Goal: Find specific page/section: Find specific page/section

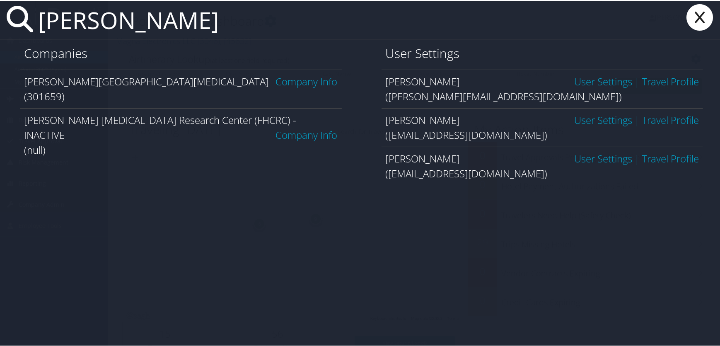
type input "[PERSON_NAME]"
click at [308, 82] on link "Company Info" at bounding box center [307, 81] width 62 height 14
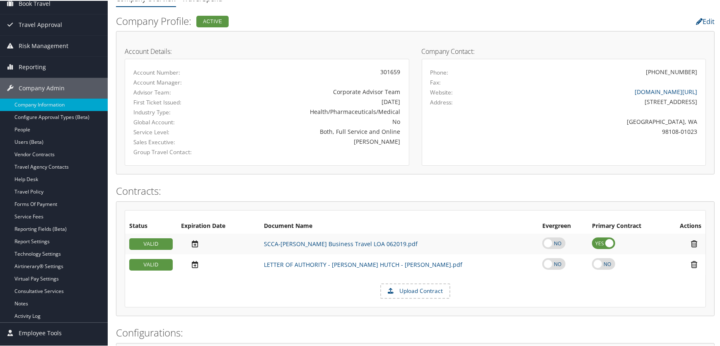
scroll to position [75, 0]
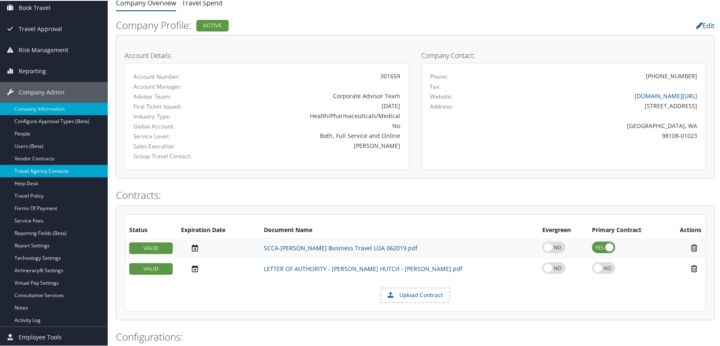
click at [42, 168] on link "Travel Agency Contacts" at bounding box center [54, 170] width 108 height 12
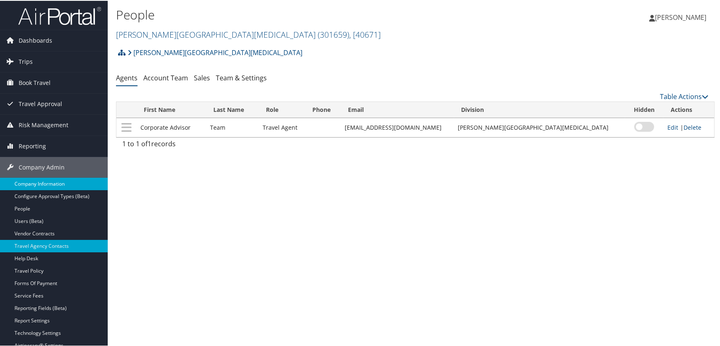
click at [37, 184] on link "Company Information" at bounding box center [54, 183] width 108 height 12
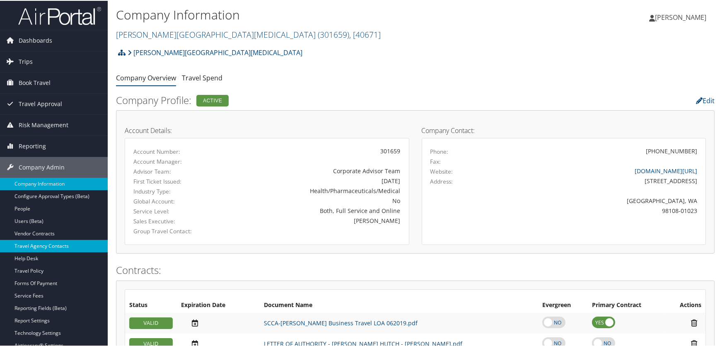
click at [48, 244] on link "Travel Agency Contacts" at bounding box center [54, 245] width 108 height 12
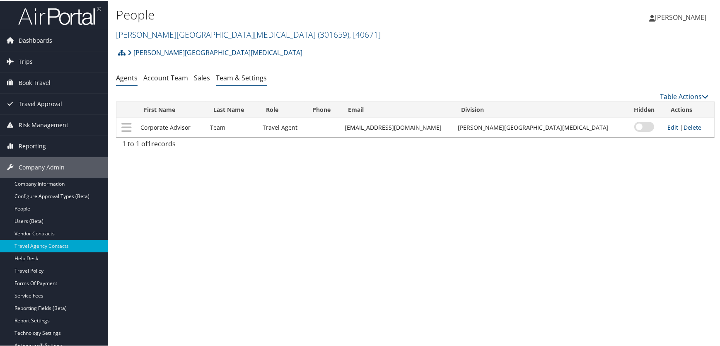
click at [237, 79] on link "Team & Settings" at bounding box center [241, 77] width 51 height 9
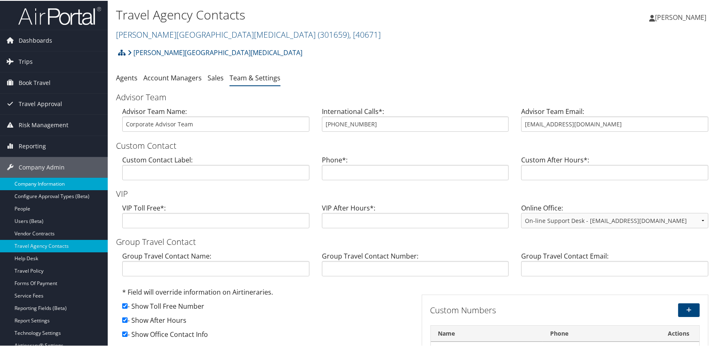
click at [35, 180] on link "Company Information" at bounding box center [54, 183] width 108 height 12
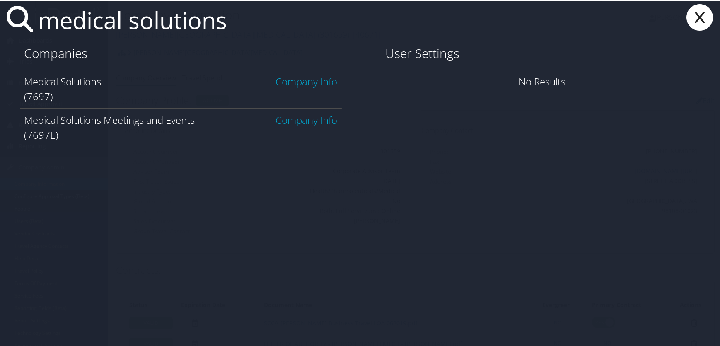
type input "medical solutions"
click at [314, 82] on link "Company Info" at bounding box center [307, 81] width 62 height 14
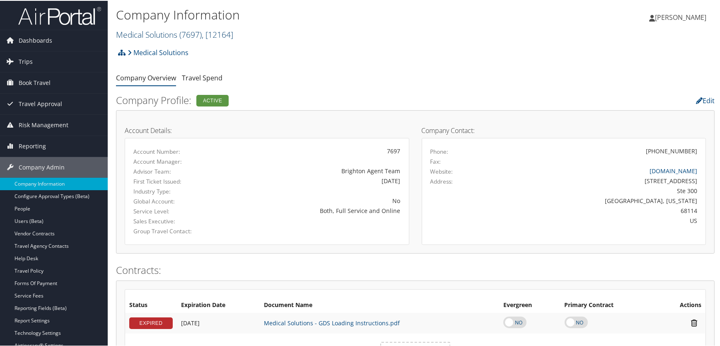
click at [160, 35] on link "Medical Solutions ( 7697 ) , [ 12164 ]" at bounding box center [174, 33] width 117 height 11
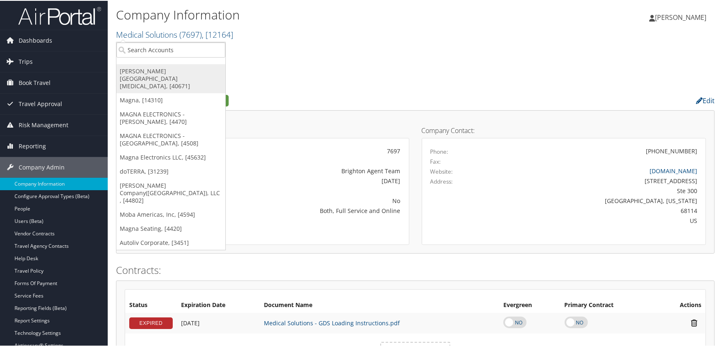
click at [162, 71] on link "[PERSON_NAME][GEOGRAPHIC_DATA][MEDICAL_DATA], [40671]" at bounding box center [170, 77] width 109 height 29
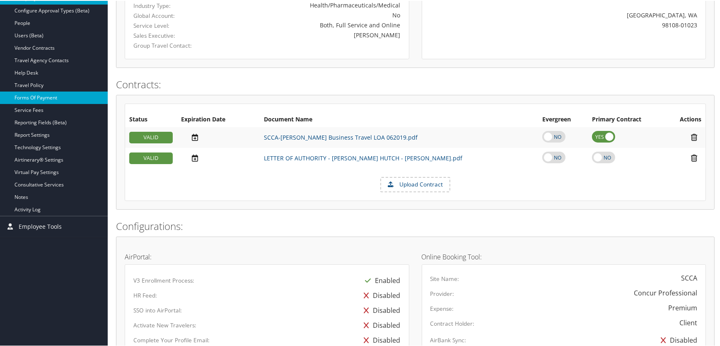
scroll to position [150, 0]
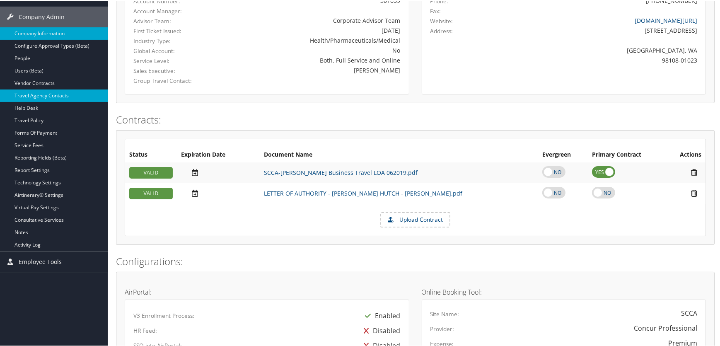
click at [41, 91] on link "Travel Agency Contacts" at bounding box center [54, 95] width 108 height 12
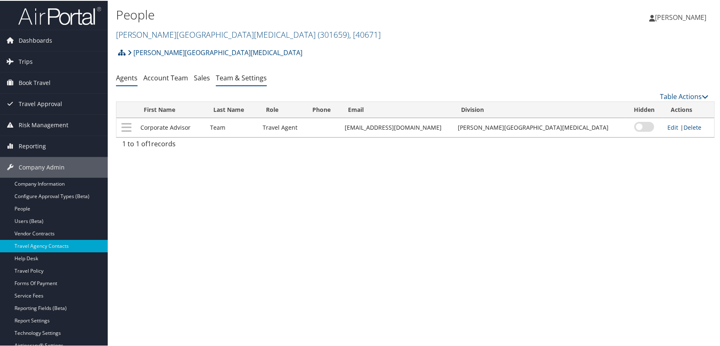
click at [244, 79] on link "Team & Settings" at bounding box center [241, 77] width 51 height 9
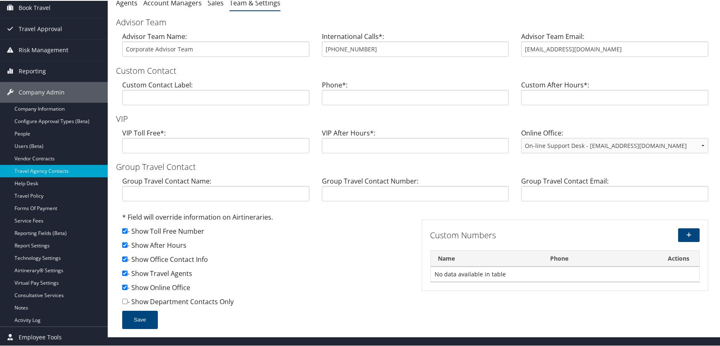
scroll to position [75, 0]
click at [38, 220] on link "Service Fees" at bounding box center [54, 219] width 108 height 12
